Goal: Task Accomplishment & Management: Complete application form

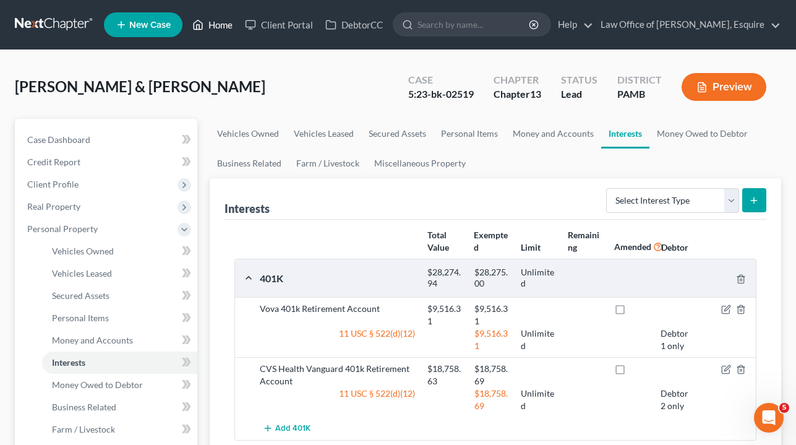
click at [223, 25] on link "Home" at bounding box center [212, 25] width 53 height 22
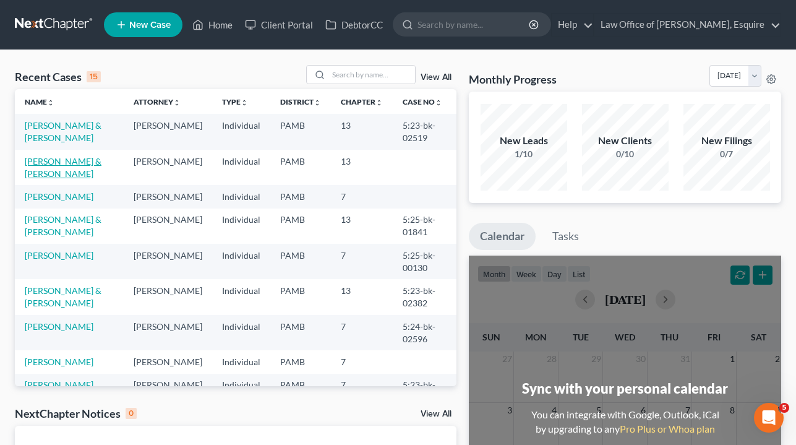
click at [84, 158] on link "[PERSON_NAME] & [PERSON_NAME]" at bounding box center [63, 167] width 77 height 23
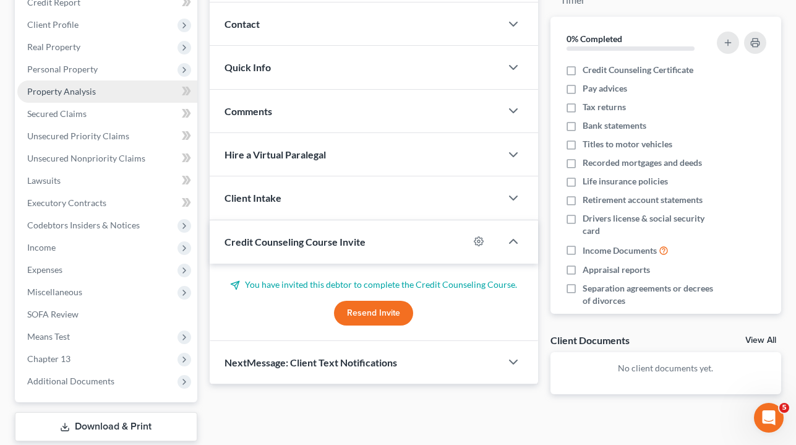
scroll to position [163, 0]
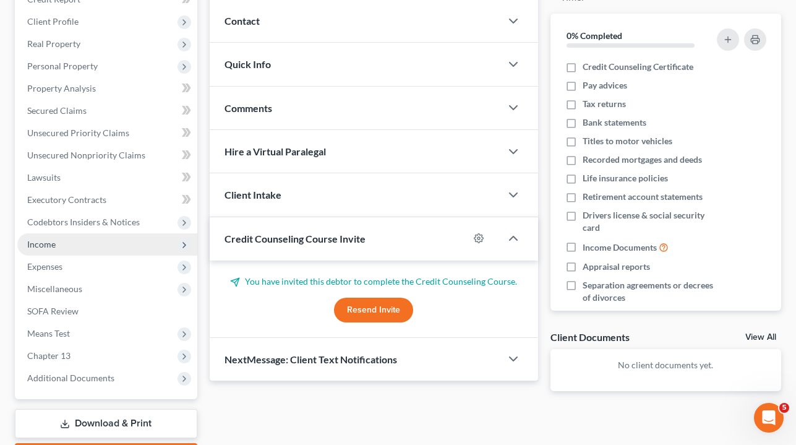
click at [91, 254] on span "Income" at bounding box center [107, 244] width 180 height 22
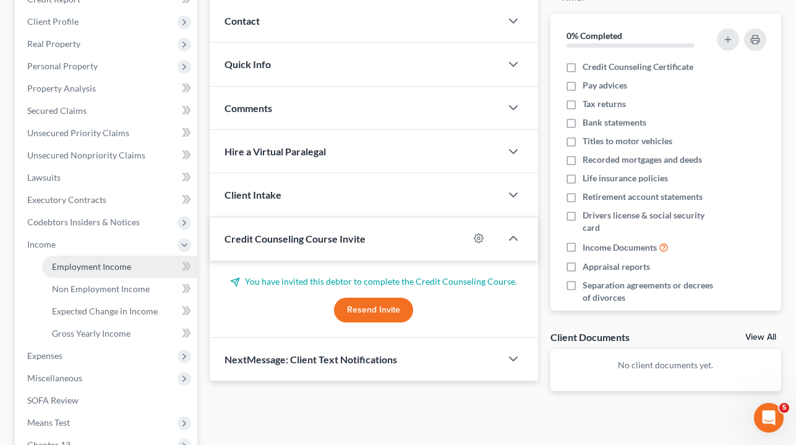
click at [111, 263] on span "Employment Income" at bounding box center [91, 266] width 79 height 11
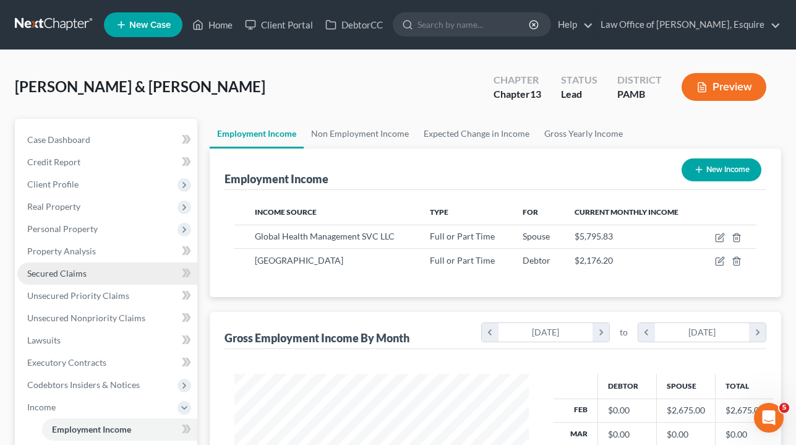
scroll to position [222, 319]
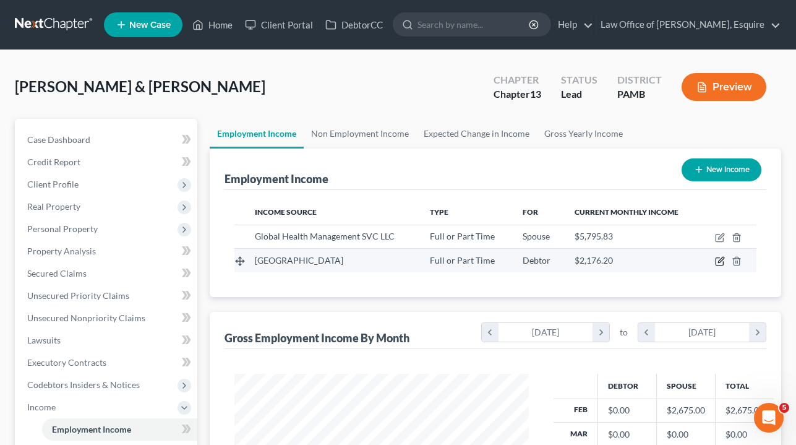
click at [720, 264] on icon "button" at bounding box center [720, 261] width 10 height 10
select select "0"
select select "39"
select select "2"
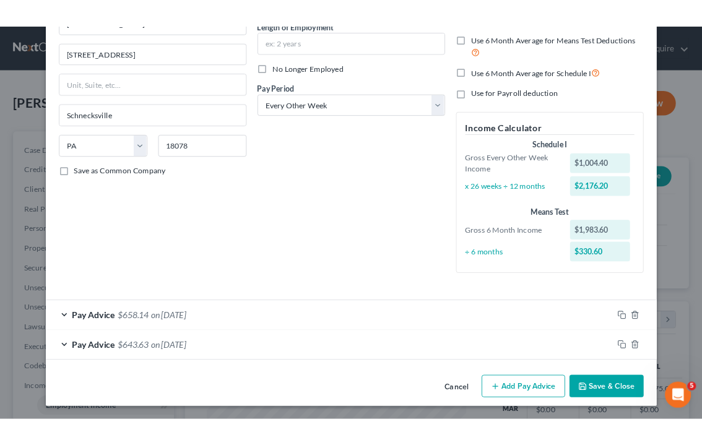
scroll to position [131, 0]
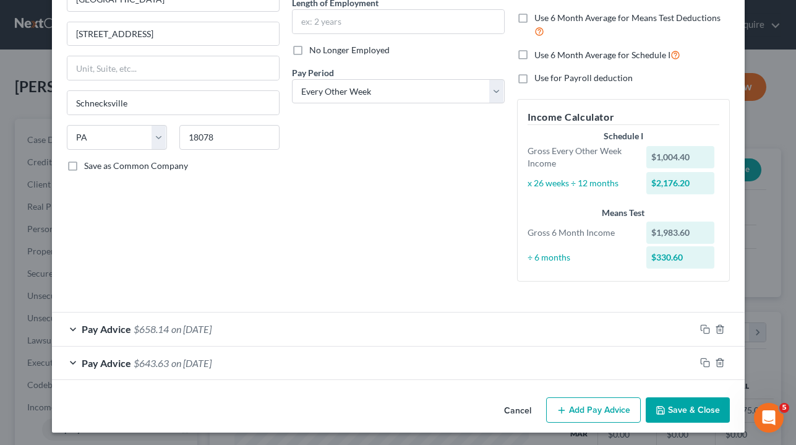
click at [623, 402] on button "Add Pay Advice" at bounding box center [593, 410] width 95 height 26
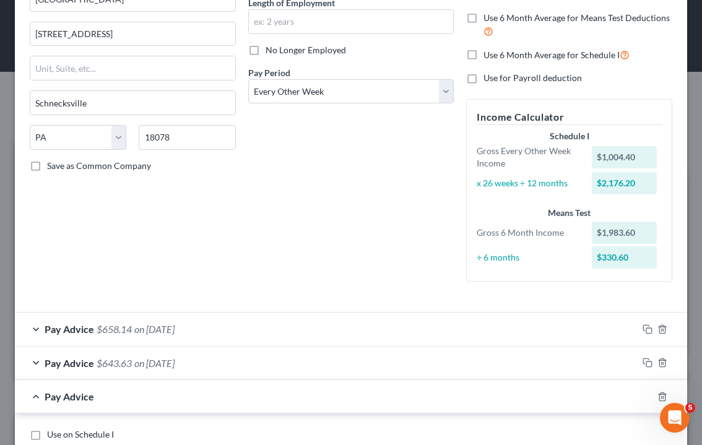
scroll to position [550, 0]
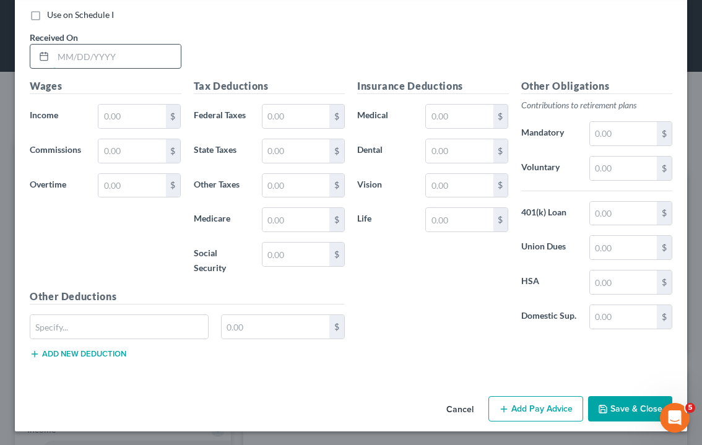
click at [112, 61] on input "text" at bounding box center [116, 57] width 127 height 24
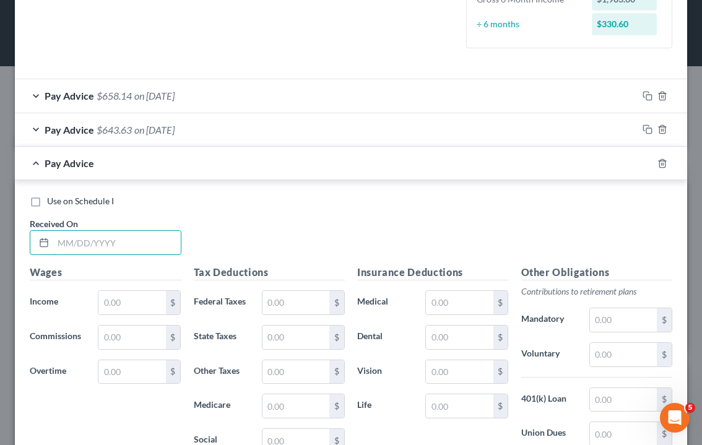
scroll to position [457, 0]
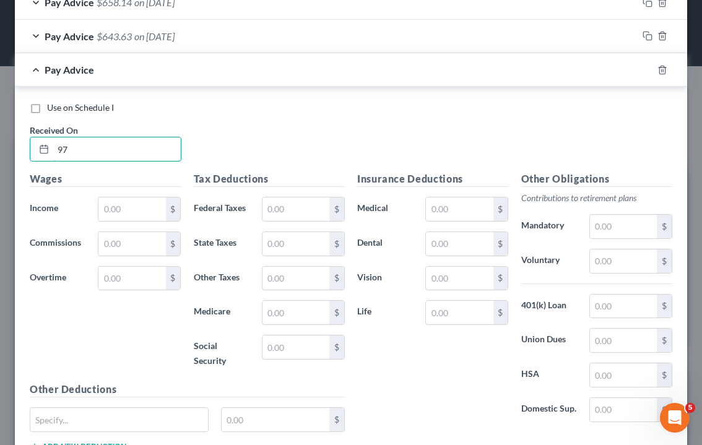
type input "9"
type input "[DATE]"
click at [145, 209] on input "text" at bounding box center [131, 209] width 67 height 24
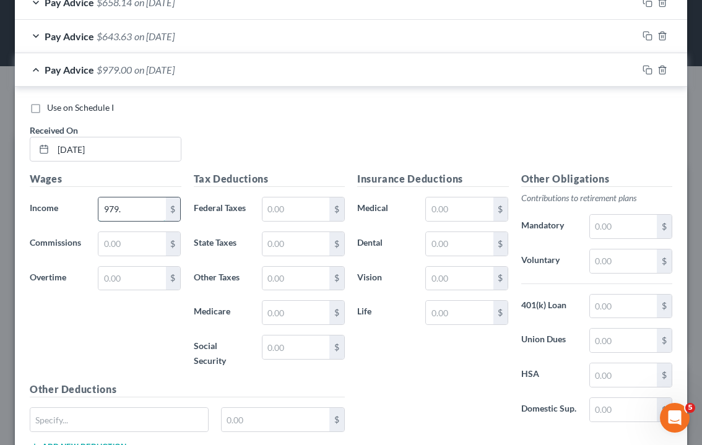
click at [144, 200] on input "979." at bounding box center [131, 209] width 67 height 24
type input "979.20"
click at [294, 210] on input "text" at bounding box center [295, 209] width 67 height 24
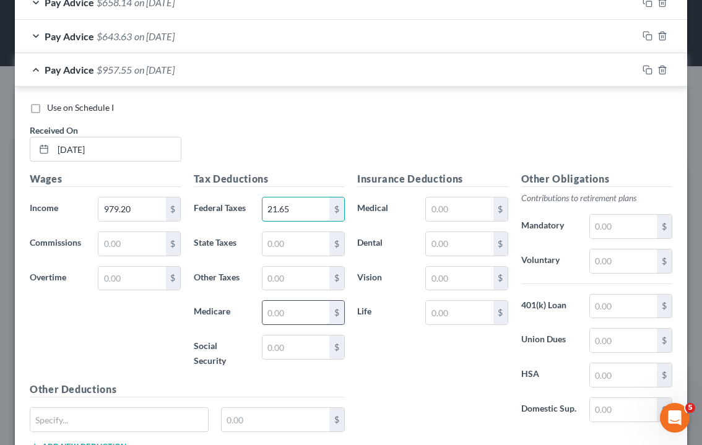
type input "21.65"
click at [300, 308] on input "text" at bounding box center [295, 313] width 67 height 24
type input "12.64"
click at [299, 345] on input "text" at bounding box center [295, 347] width 67 height 24
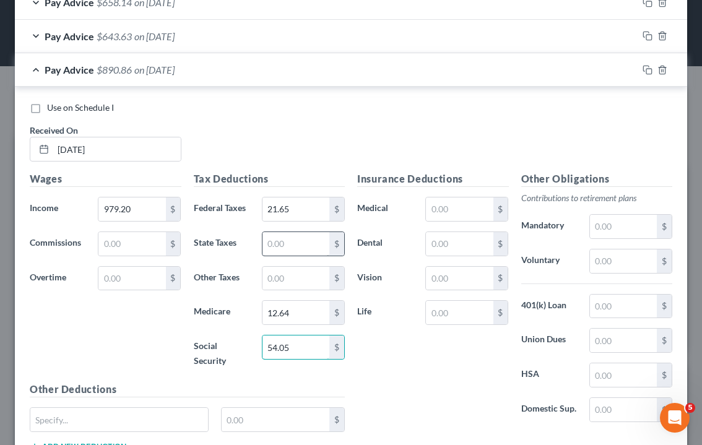
type input "54.05"
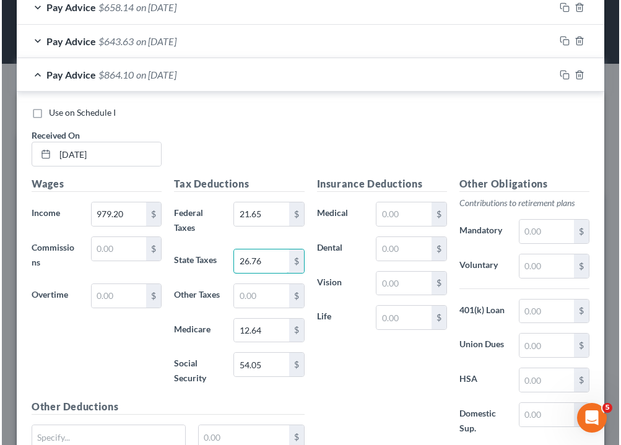
scroll to position [170, 365]
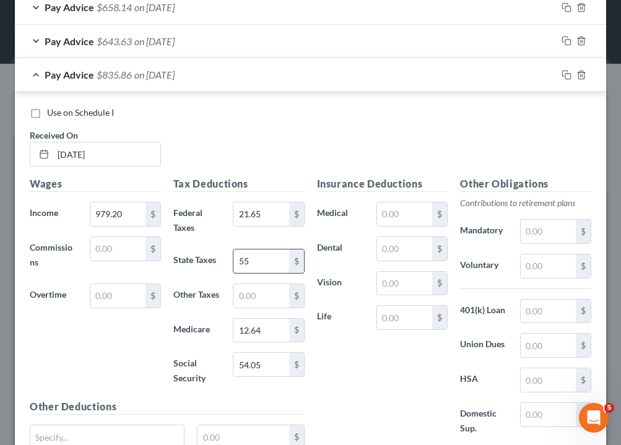
type input "5"
type input "26.76"
type input "8"
type input "5"
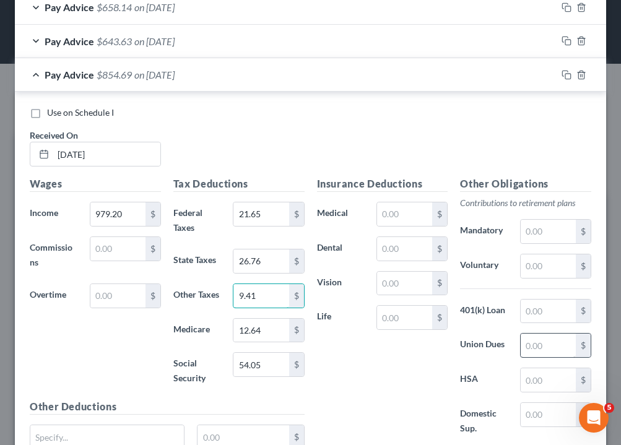
type input "9.41"
click at [551, 335] on input "text" at bounding box center [547, 346] width 55 height 24
type input "17.26"
click at [243, 290] on input "9.41" at bounding box center [260, 296] width 55 height 24
type input "0"
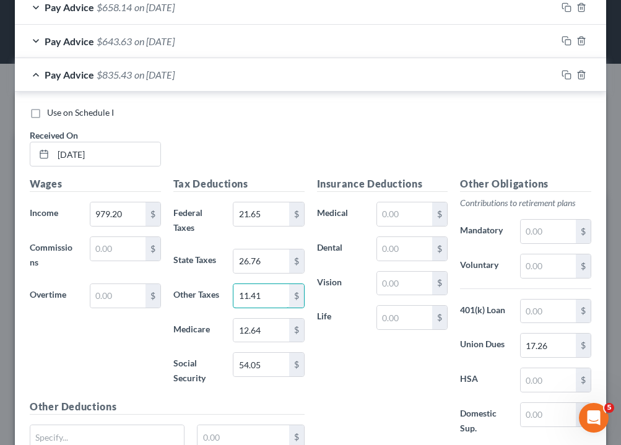
scroll to position [461, 0]
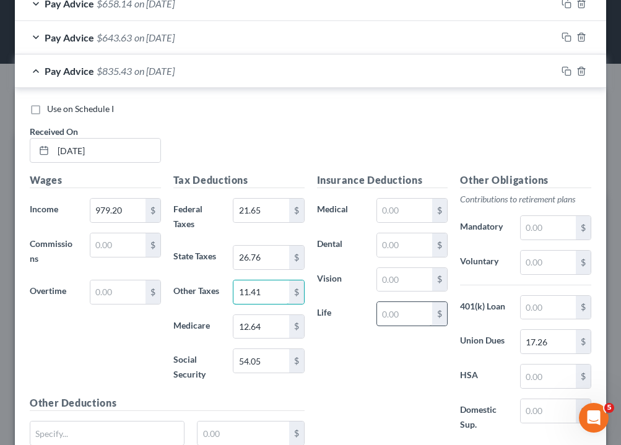
type input "11.41"
click at [420, 304] on input "text" at bounding box center [404, 314] width 55 height 24
click at [407, 210] on input "text" at bounding box center [404, 211] width 55 height 24
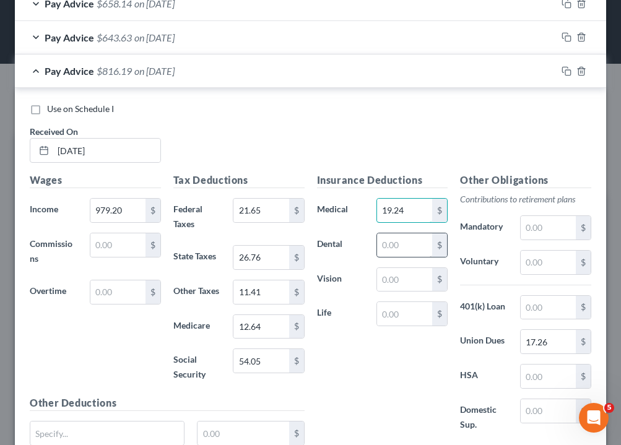
type input "19.24"
click at [408, 240] on input "text" at bounding box center [404, 245] width 55 height 24
type input "3.76"
click at [408, 343] on div "Insurance Deductions Medical 19.24 $ Dental 3.76 $ Vision $ Life $" at bounding box center [383, 309] width 144 height 273
click at [546, 228] on input "text" at bounding box center [547, 228] width 55 height 24
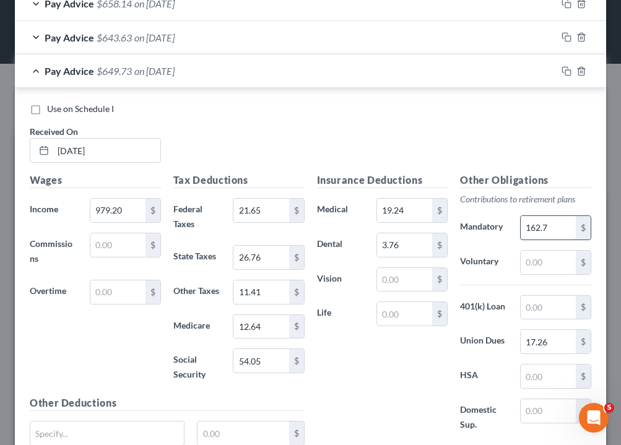
type input "162.73"
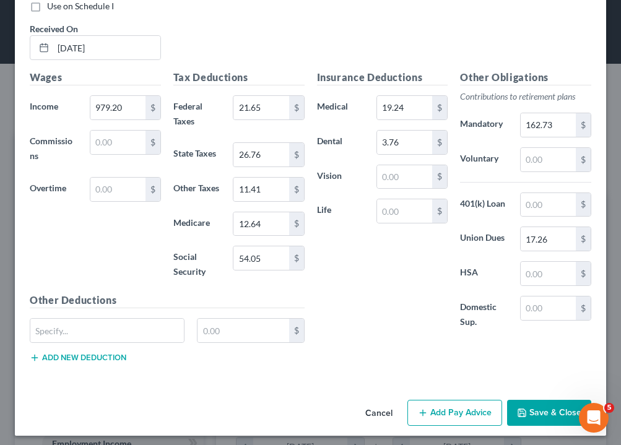
click at [553, 407] on button "Save & Close" at bounding box center [549, 413] width 84 height 26
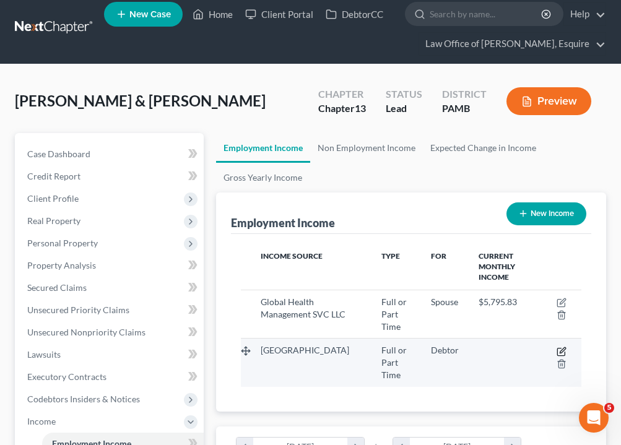
click at [563, 347] on icon "button" at bounding box center [561, 352] width 10 height 10
select select "0"
select select "39"
select select "2"
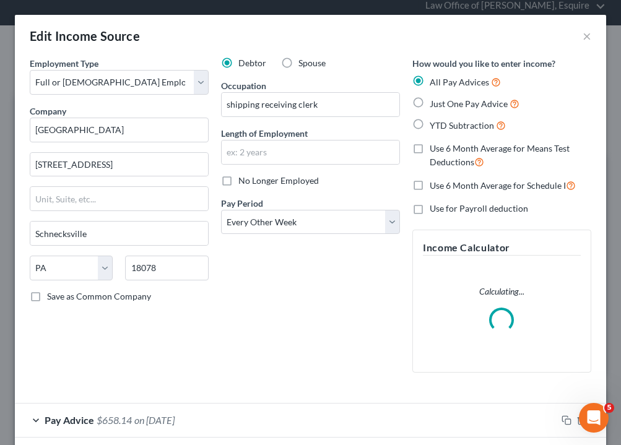
scroll to position [126, 0]
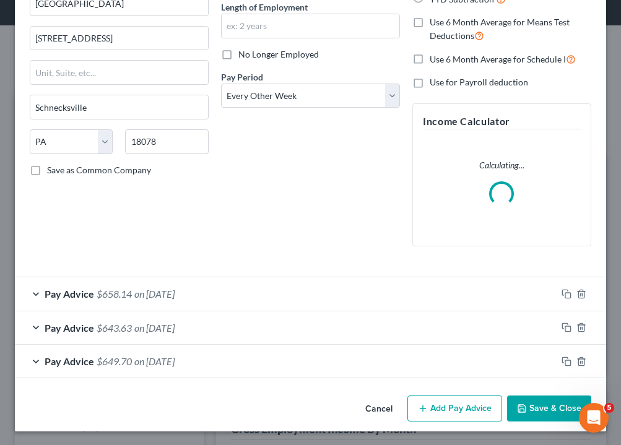
click at [472, 405] on button "Add Pay Advice" at bounding box center [454, 408] width 95 height 26
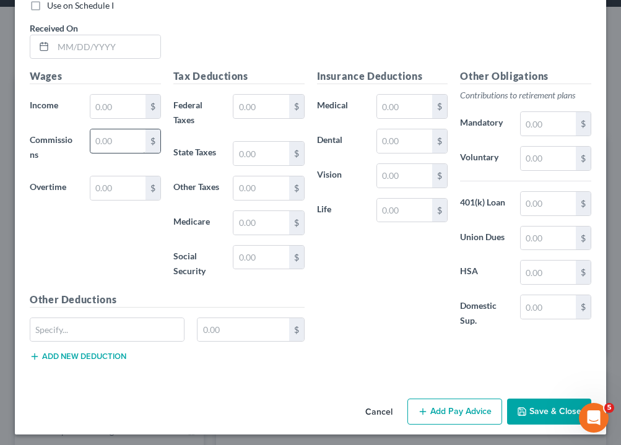
scroll to position [597, 0]
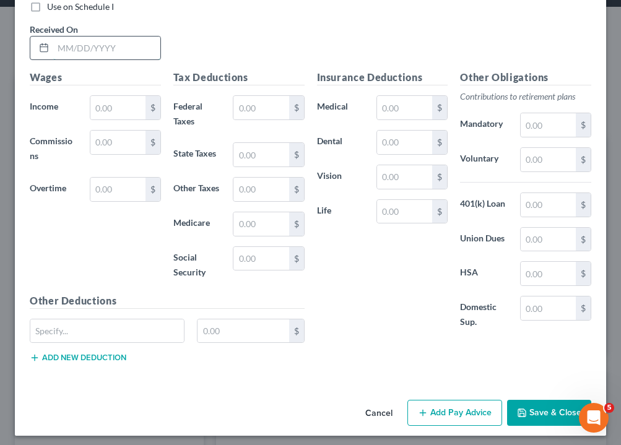
click at [59, 44] on input "text" at bounding box center [106, 49] width 107 height 24
type input "[DATE]"
click at [111, 100] on input "text" at bounding box center [117, 108] width 55 height 24
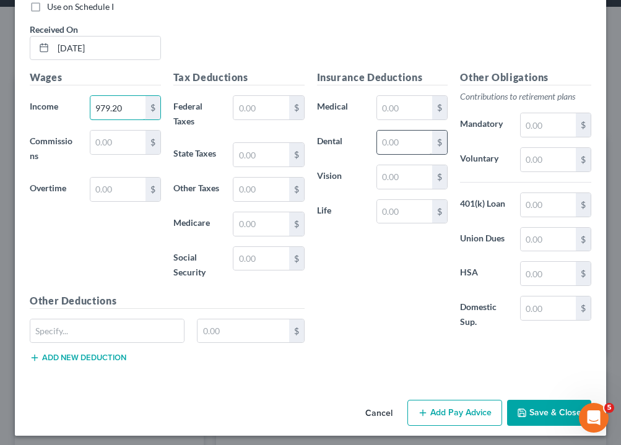
type input "979.20"
click at [405, 140] on input "text" at bounding box center [404, 143] width 55 height 24
type input "3.76"
click at [415, 103] on input "text" at bounding box center [404, 108] width 55 height 24
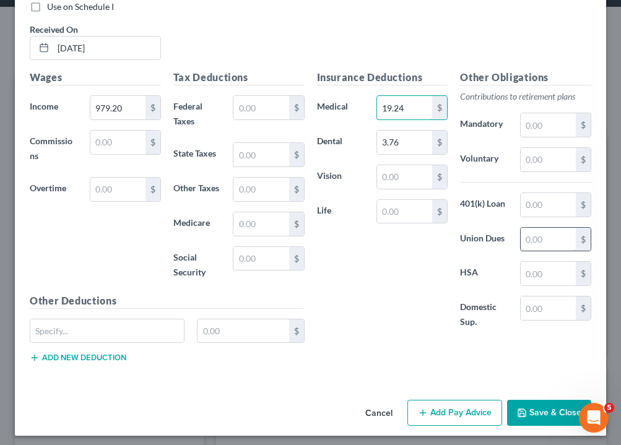
type input "19.24"
click at [549, 228] on input "text" at bounding box center [547, 240] width 55 height 24
type input "17.26"
click at [530, 129] on input "text" at bounding box center [547, 125] width 55 height 24
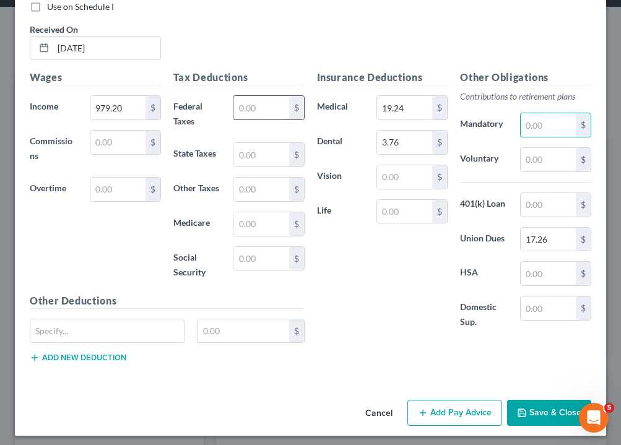
click at [254, 96] on input "text" at bounding box center [260, 108] width 55 height 24
type input "25.09"
click at [265, 146] on input "text" at bounding box center [260, 155] width 55 height 24
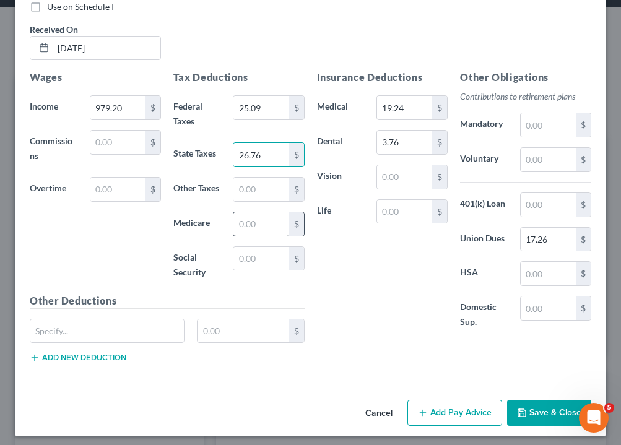
type input "26.76"
click at [263, 229] on input "text" at bounding box center [260, 224] width 55 height 24
type input "13.14"
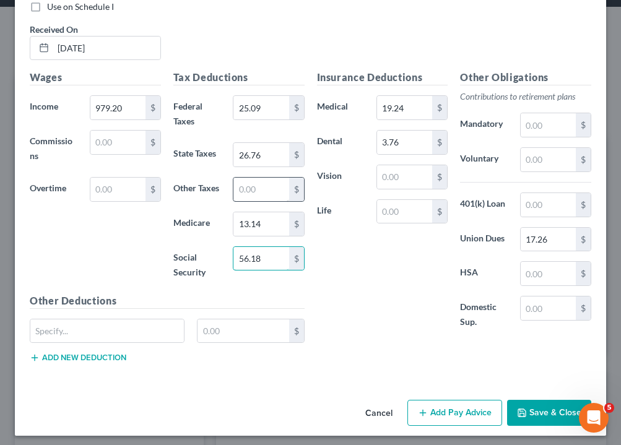
type input "56.18"
click at [265, 185] on input "text" at bounding box center [260, 190] width 55 height 24
type input "11.41"
click at [548, 121] on input "text" at bounding box center [547, 125] width 55 height 24
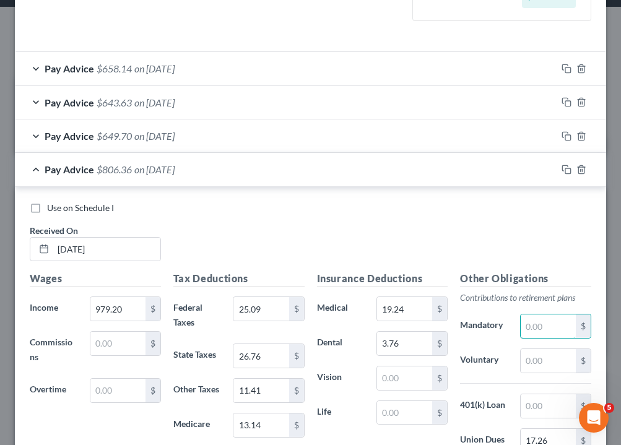
scroll to position [400, 0]
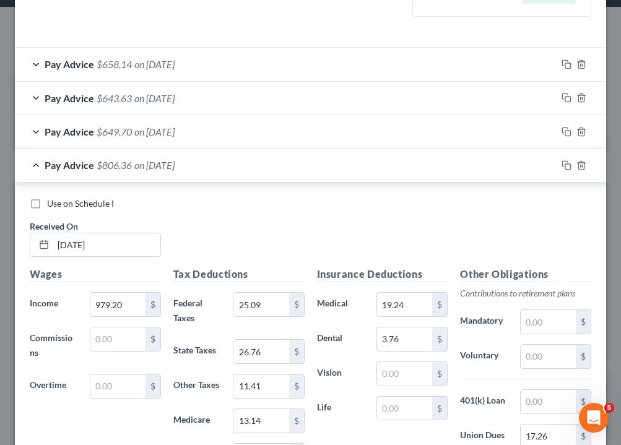
click at [175, 129] on span "on [DATE]" at bounding box center [154, 132] width 40 height 12
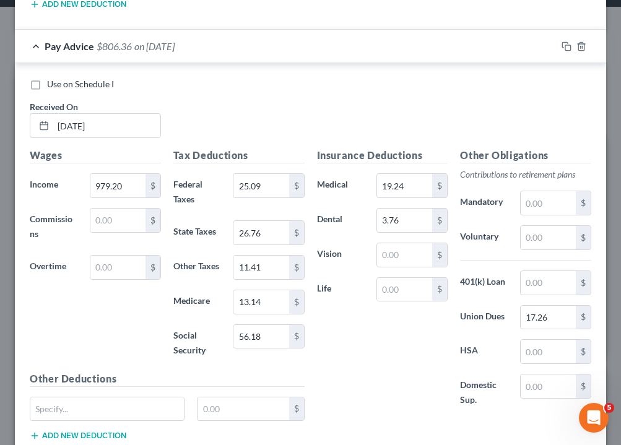
scroll to position [918, 0]
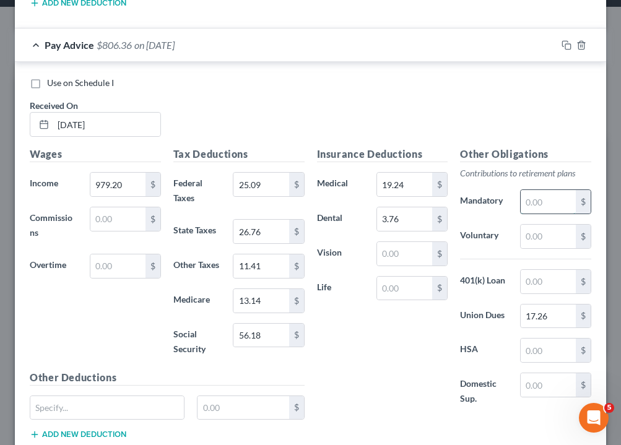
click at [556, 202] on input "text" at bounding box center [547, 202] width 55 height 24
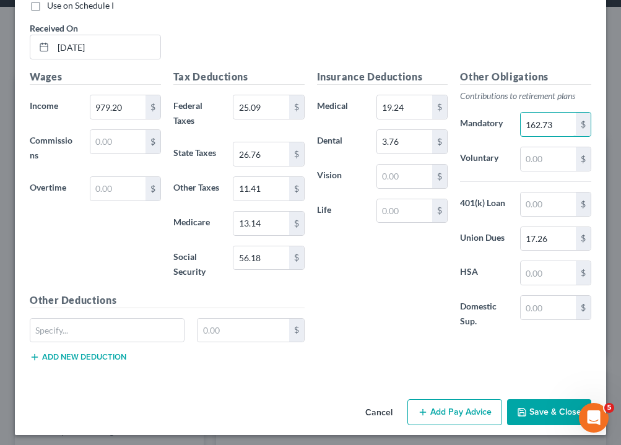
scroll to position [994, 0]
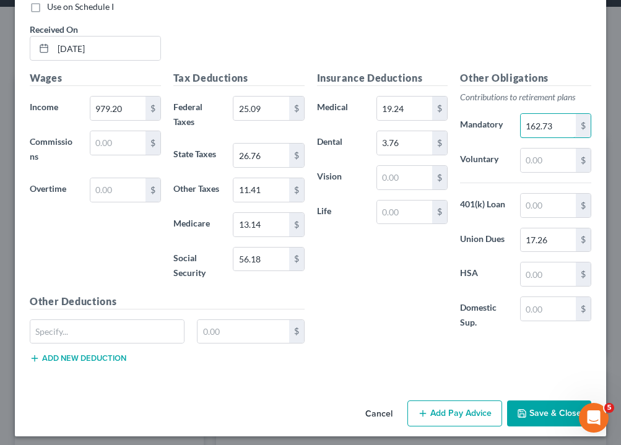
type input "162.73"
click at [542, 407] on button "Save & Close" at bounding box center [549, 413] width 84 height 26
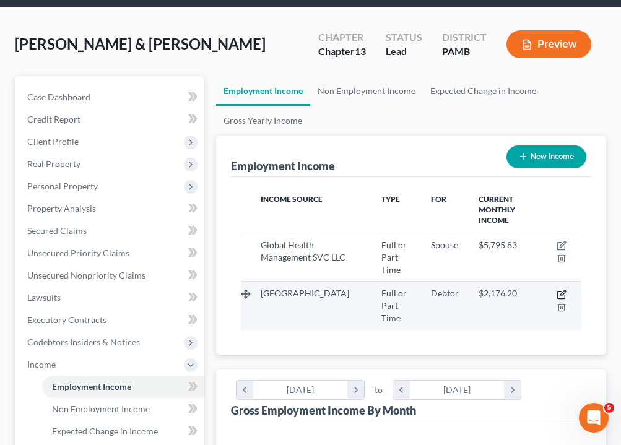
click at [560, 290] on icon "button" at bounding box center [562, 293] width 6 height 6
select select "0"
select select "39"
select select "2"
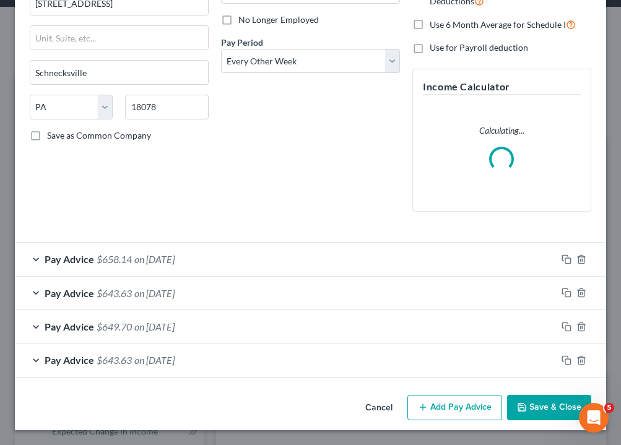
scroll to position [158, 0]
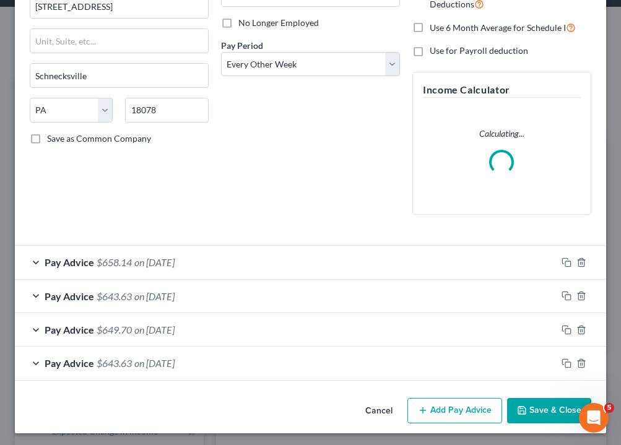
click at [467, 402] on button "Add Pay Advice" at bounding box center [454, 411] width 95 height 26
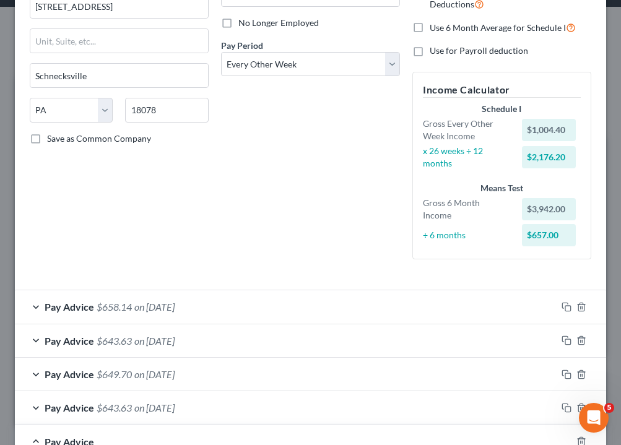
scroll to position [371, 0]
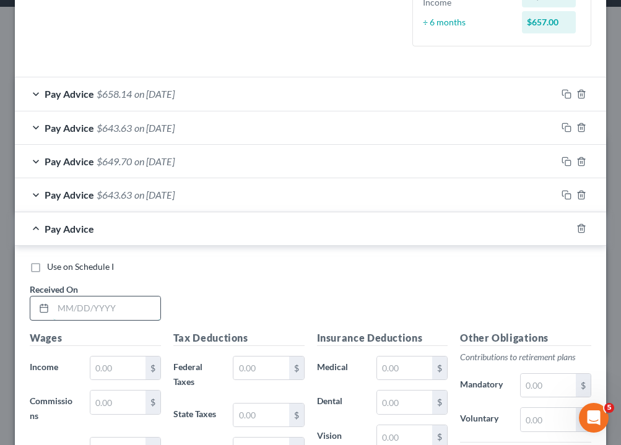
click at [70, 304] on input "text" at bounding box center [106, 308] width 107 height 24
type input "[DATE]"
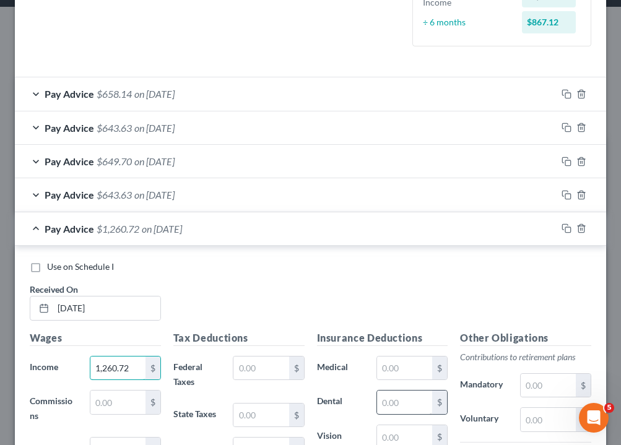
scroll to position [585, 0]
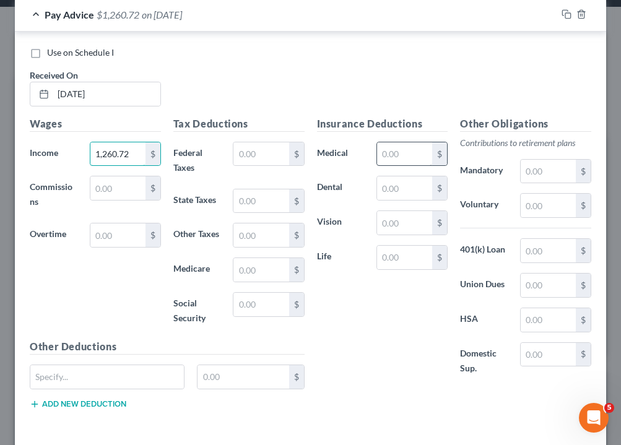
type input "1,260.72"
click at [397, 152] on input "text" at bounding box center [404, 154] width 55 height 24
type input "19.24"
type input "3.76"
click at [182, 20] on span "on [DATE]" at bounding box center [162, 15] width 40 height 12
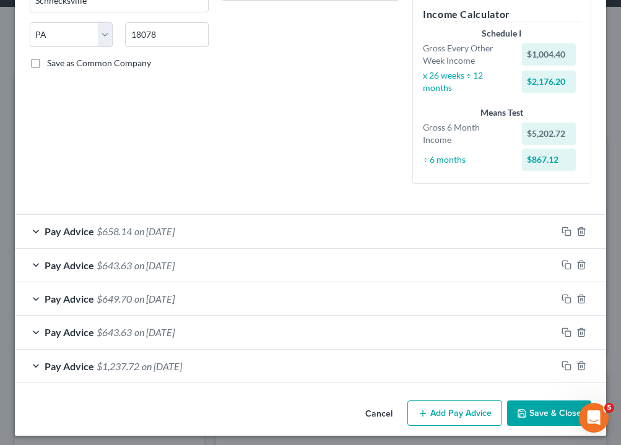
scroll to position [169, 0]
click at [149, 369] on div "Pay Advice $1,237.72 on [DATE]" at bounding box center [285, 366] width 541 height 33
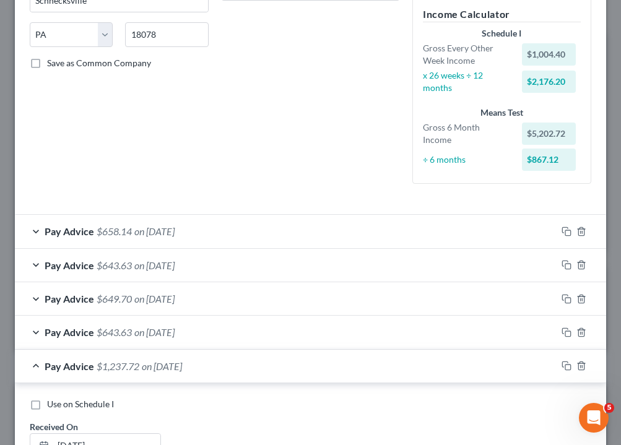
click at [162, 328] on span "on [DATE]" at bounding box center [154, 332] width 40 height 12
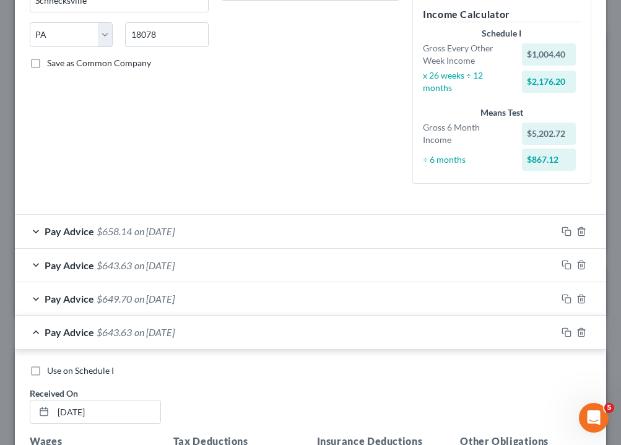
scroll to position [468, 0]
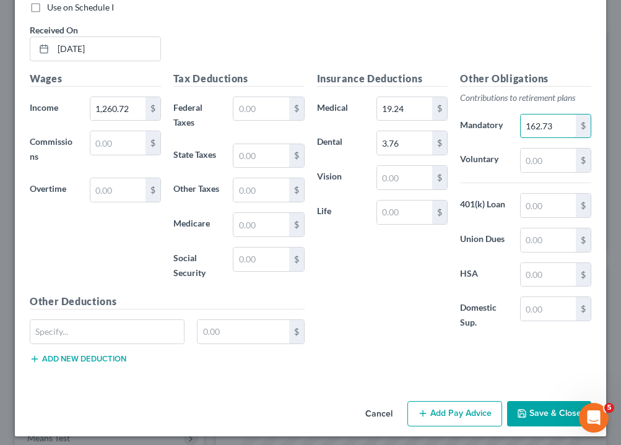
type input "162.73"
click at [572, 220] on div "Other Obligations Contributions to retirement plans Mandatory 162.73 $ Voluntar…" at bounding box center [526, 207] width 144 height 273
click at [562, 234] on input "text" at bounding box center [547, 240] width 55 height 24
type input "17.26"
click at [392, 238] on div "Insurance Deductions Medical 19.24 $ Dental 3.76 $ Vision $ Life $" at bounding box center [383, 207] width 144 height 273
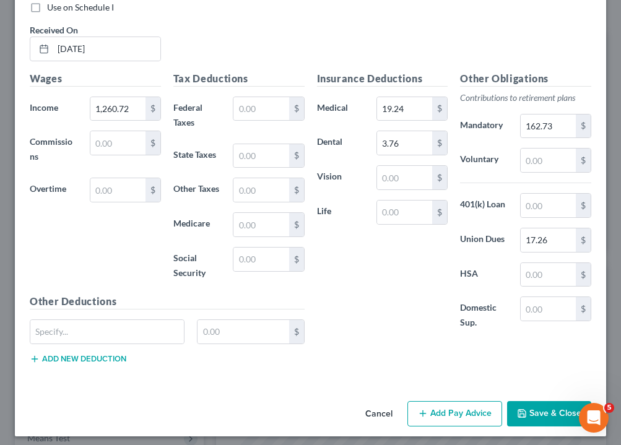
scroll to position [1000, 0]
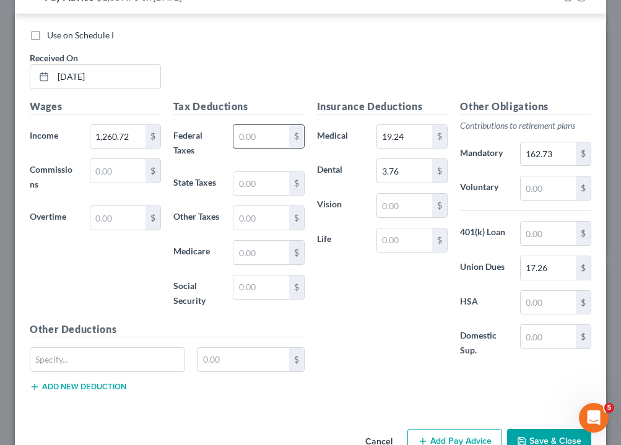
click at [255, 137] on input "text" at bounding box center [260, 137] width 55 height 24
type input "47.89"
click at [259, 175] on input "text" at bounding box center [260, 184] width 55 height 24
type input "35.41"
click at [272, 257] on input "text" at bounding box center [260, 253] width 55 height 24
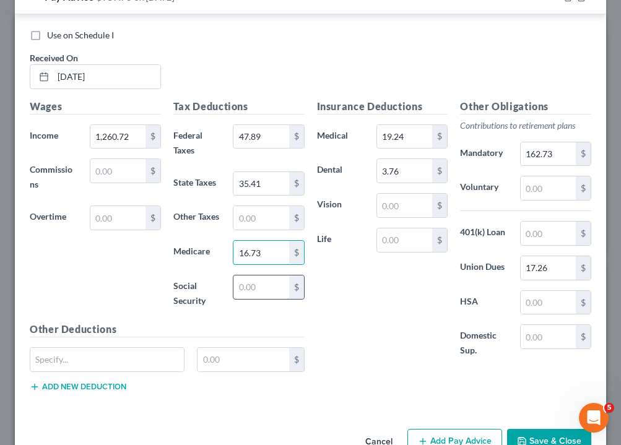
type input "16.73"
click at [269, 280] on input "text" at bounding box center [260, 287] width 55 height 24
type input "71.50"
click at [273, 210] on input "text" at bounding box center [260, 218] width 55 height 24
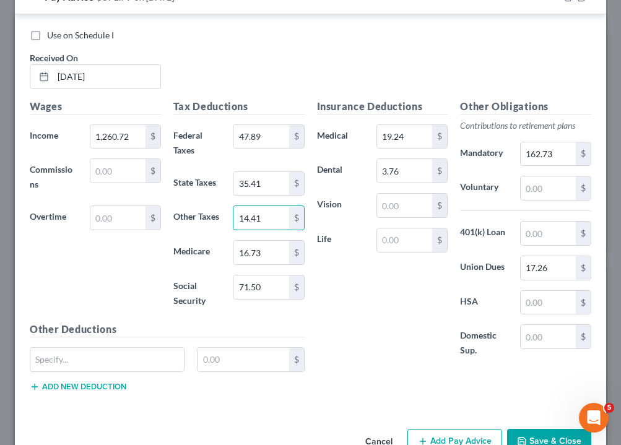
scroll to position [884, 0]
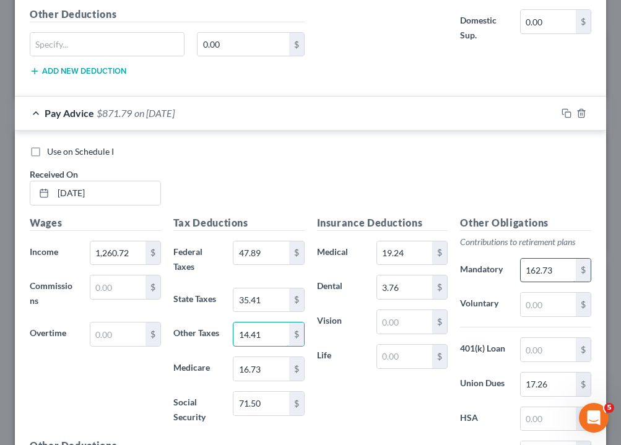
type input "14.41"
click at [547, 265] on input "162.73" at bounding box center [547, 271] width 55 height 24
drag, startPoint x: 558, startPoint y: 265, endPoint x: 515, endPoint y: 265, distance: 42.7
click at [515, 265] on div "162.73 $" at bounding box center [556, 270] width 84 height 25
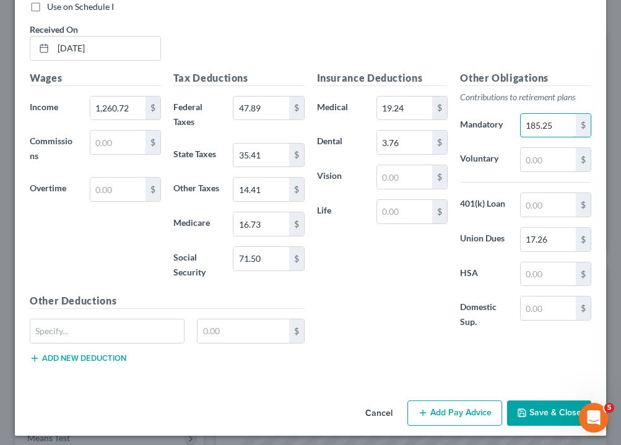
scroll to position [1028, 0]
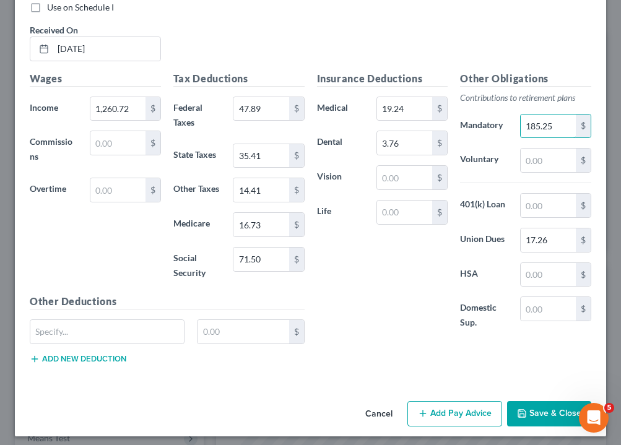
type input "185.25"
click at [478, 416] on button "Add Pay Advice" at bounding box center [454, 414] width 95 height 26
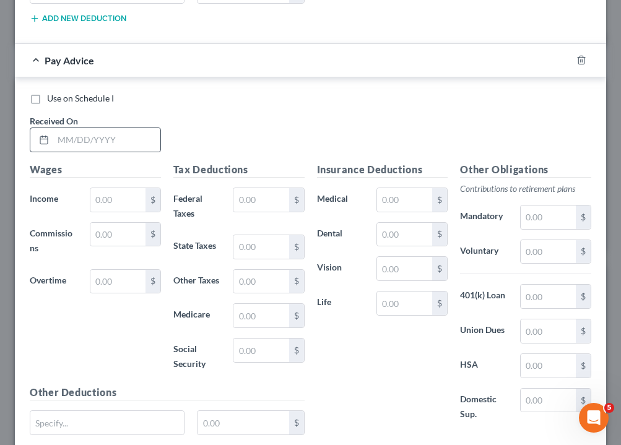
scroll to position [1368, 0]
click at [48, 129] on div at bounding box center [41, 141] width 23 height 24
click at [74, 135] on input "text" at bounding box center [106, 141] width 107 height 24
type input "[DATE]"
click at [136, 189] on input "text" at bounding box center [117, 201] width 55 height 24
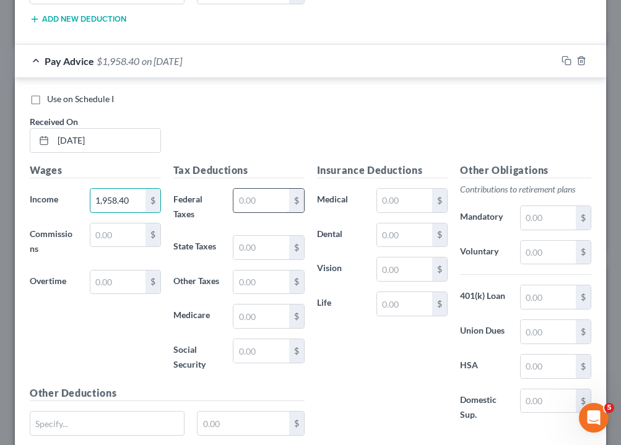
type input "1,958.40"
click at [264, 205] on input "text" at bounding box center [260, 201] width 55 height 24
type input "129.04"
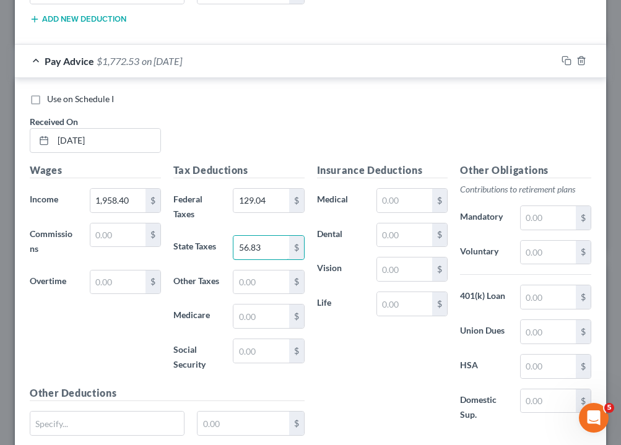
type input "56.83"
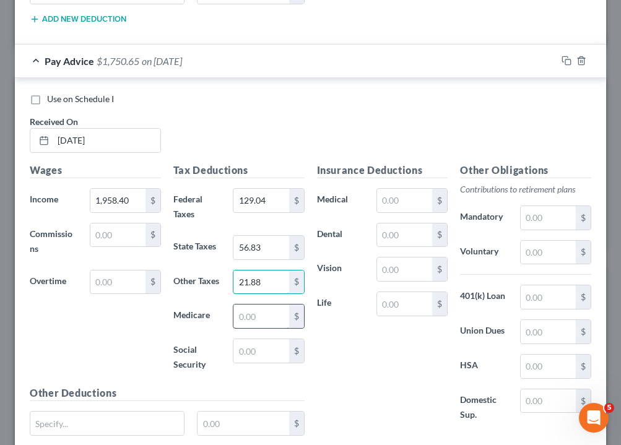
type input "21.88"
click at [261, 311] on input "text" at bounding box center [260, 316] width 55 height 24
type input "27.33"
click at [267, 347] on input "text" at bounding box center [260, 351] width 55 height 24
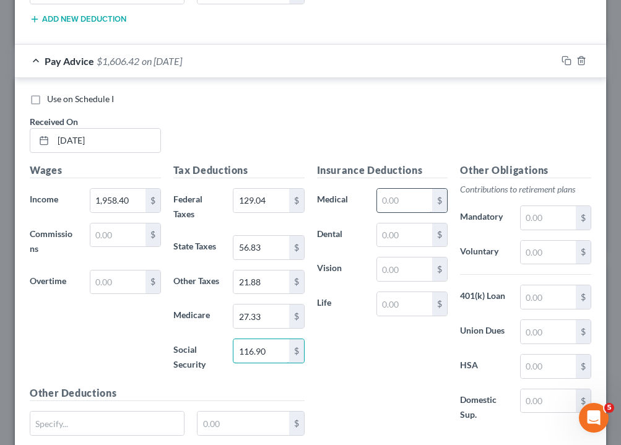
type input "116.90"
click at [404, 197] on input "text" at bounding box center [404, 201] width 55 height 24
type input "19.24"
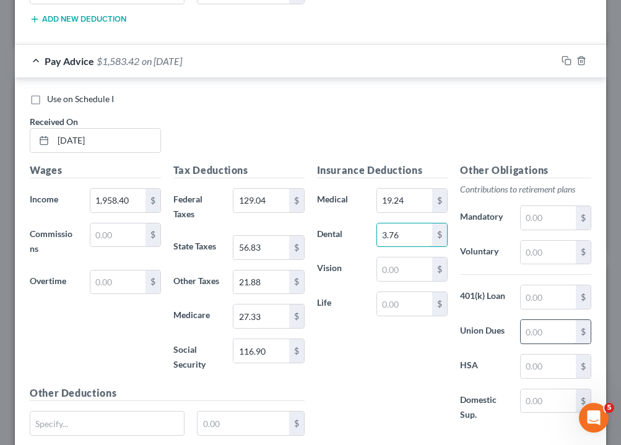
type input "3.76"
click at [541, 327] on input "text" at bounding box center [547, 332] width 55 height 24
type input "17.26"
click at [540, 206] on input "text" at bounding box center [547, 218] width 55 height 24
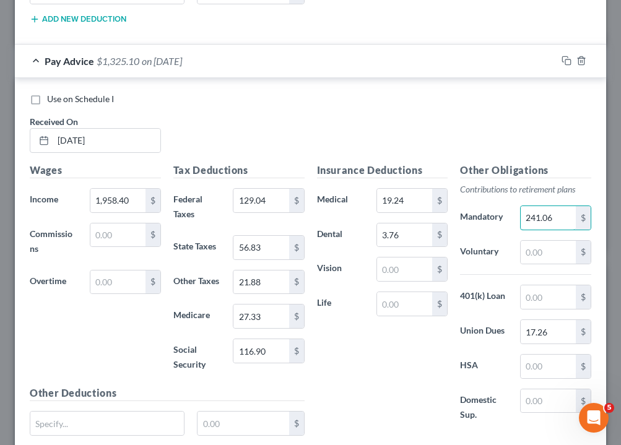
type input "241.06"
click at [129, 364] on div "Wages Income * 1,958.40 $ Commissions $ Overtime $" at bounding box center [96, 274] width 144 height 223
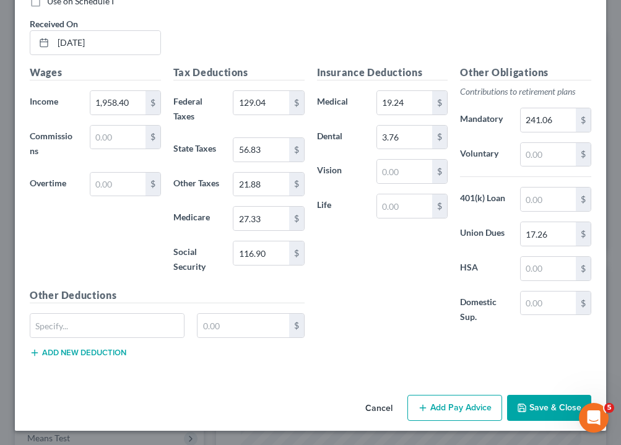
scroll to position [1459, 0]
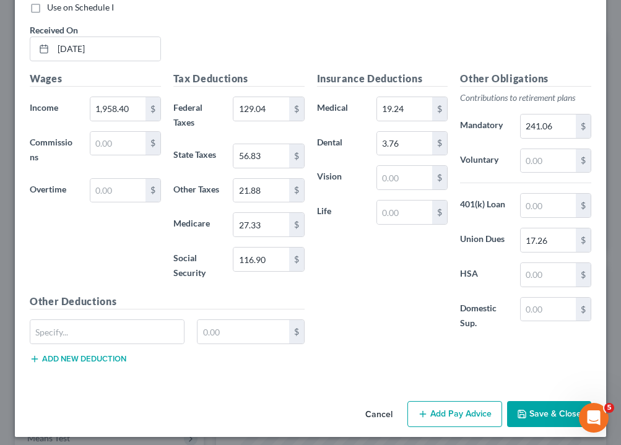
click at [533, 406] on button "Save & Close" at bounding box center [549, 414] width 84 height 26
